Goal: Task Accomplishment & Management: Use online tool/utility

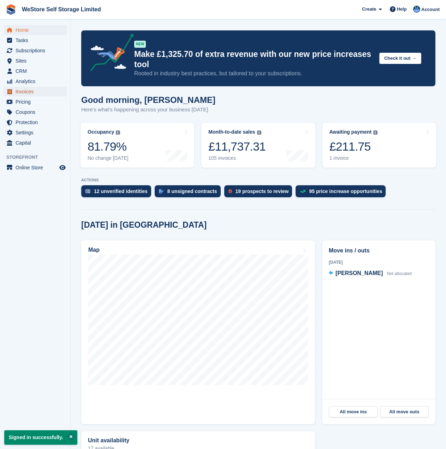
click at [24, 89] on span "Invoices" at bounding box center [37, 92] width 42 height 10
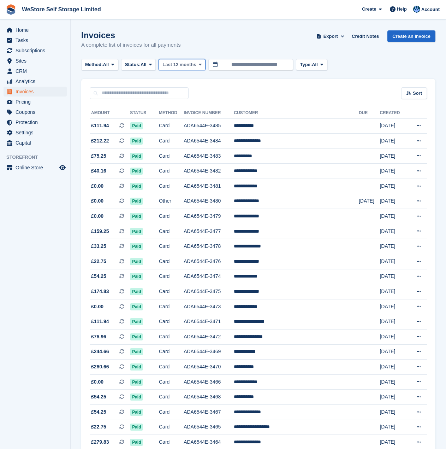
click at [199, 66] on icon at bounding box center [200, 64] width 3 height 5
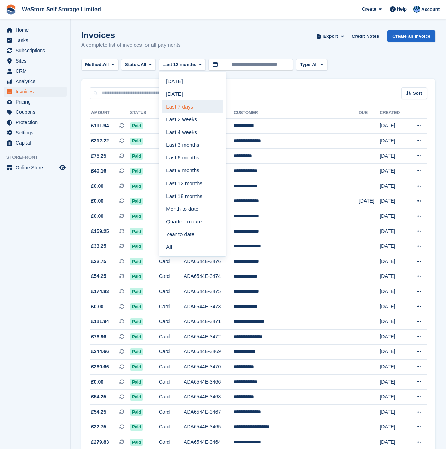
click at [191, 103] on link "Last 7 days" at bounding box center [192, 106] width 61 height 13
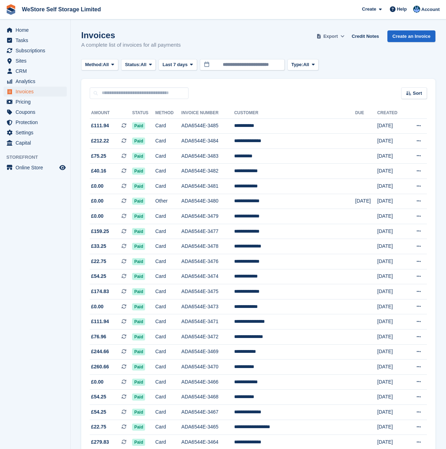
click at [343, 38] on span at bounding box center [342, 36] width 7 height 7
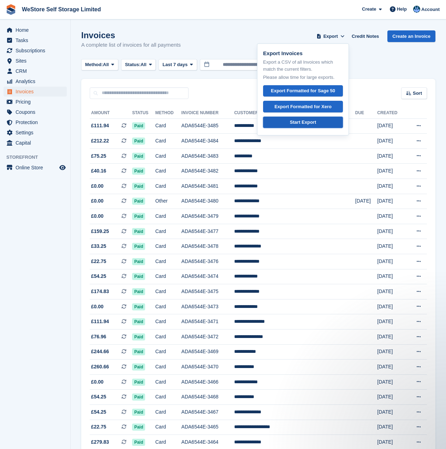
click at [314, 122] on div "Start Export" at bounding box center [303, 122] width 26 height 7
